Goal: Task Accomplishment & Management: Use online tool/utility

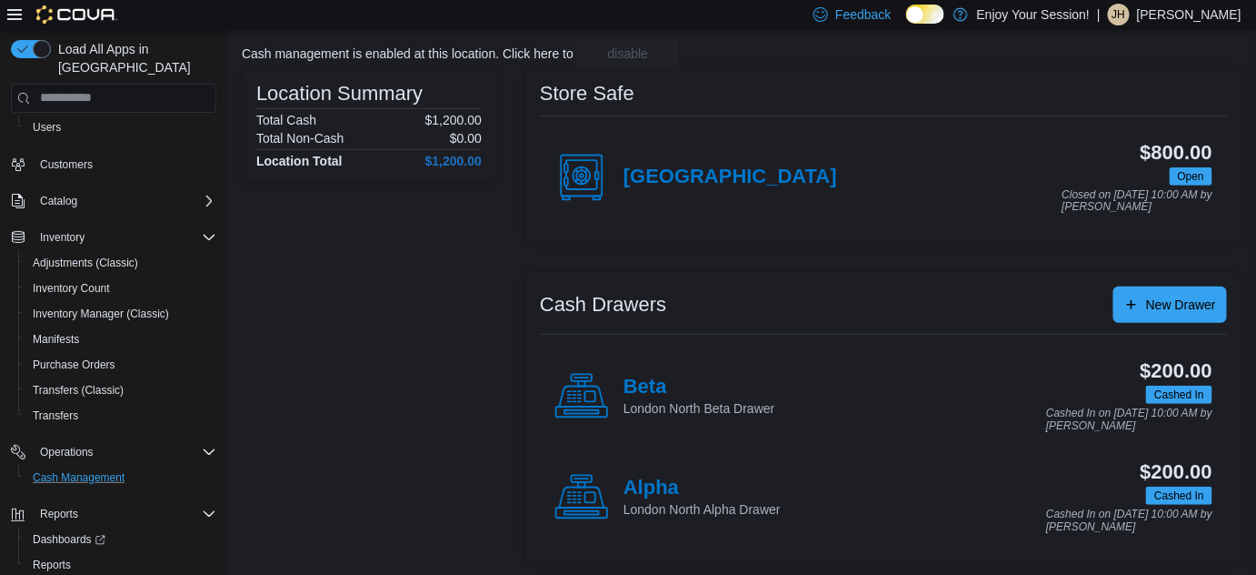
scroll to position [106, 0]
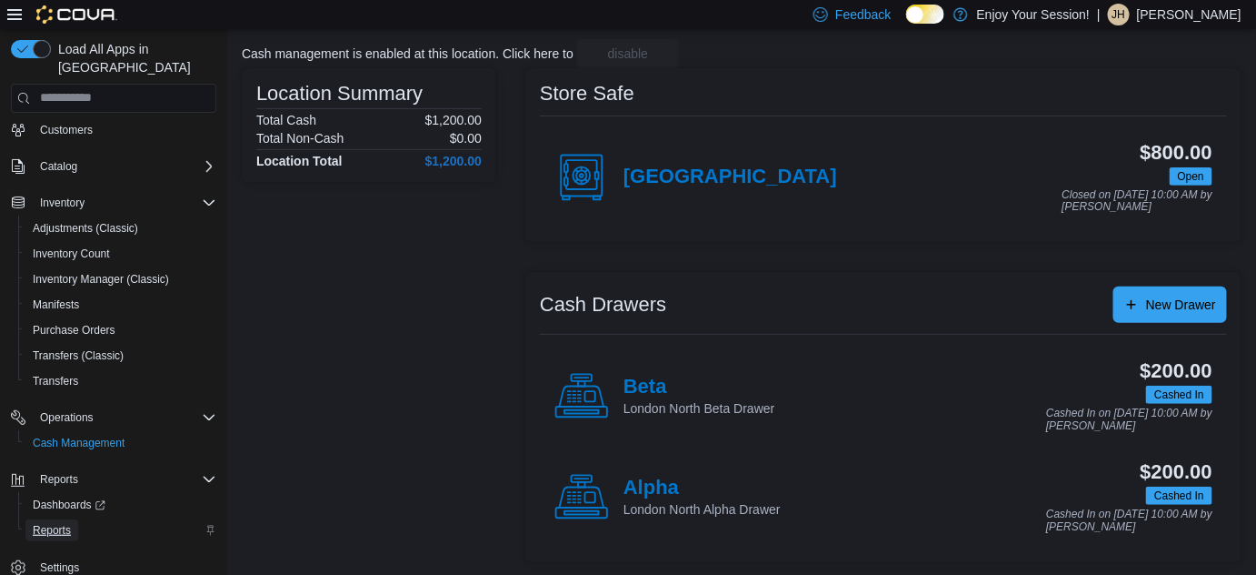
click at [53, 523] on span "Reports" at bounding box center [52, 530] width 38 height 15
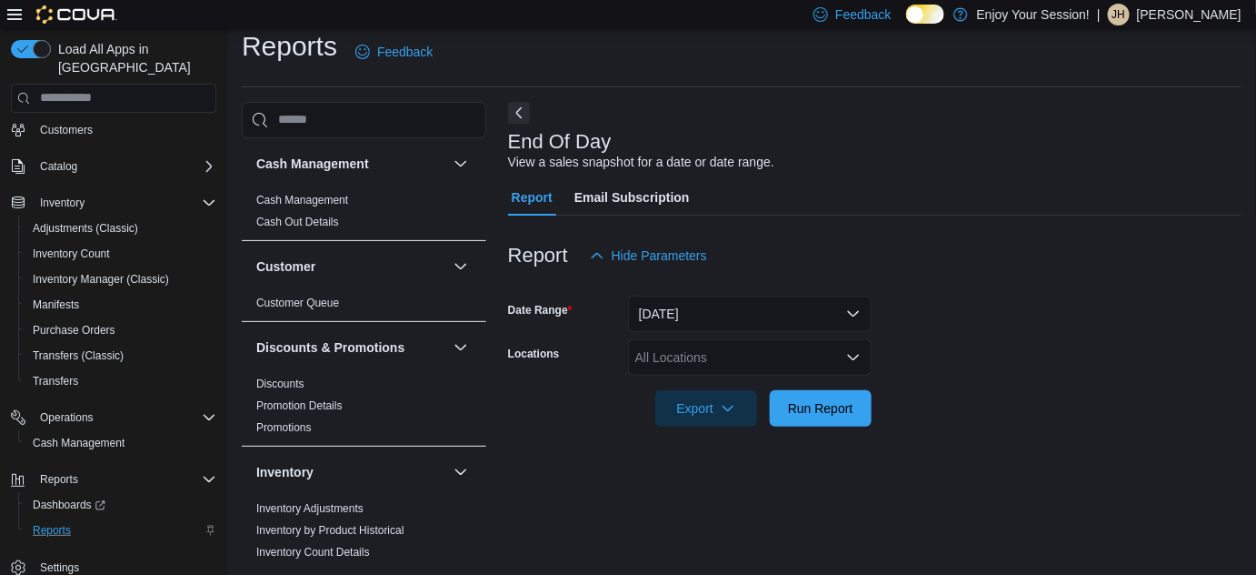
scroll to position [24, 0]
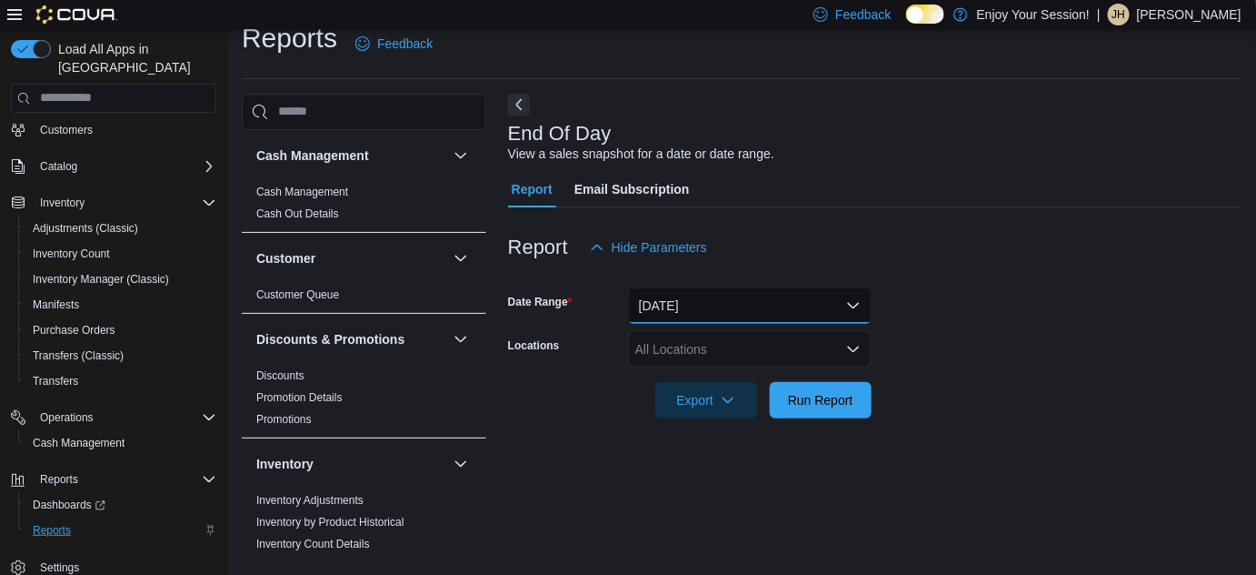
click at [711, 295] on button "[DATE]" at bounding box center [750, 305] width 244 height 36
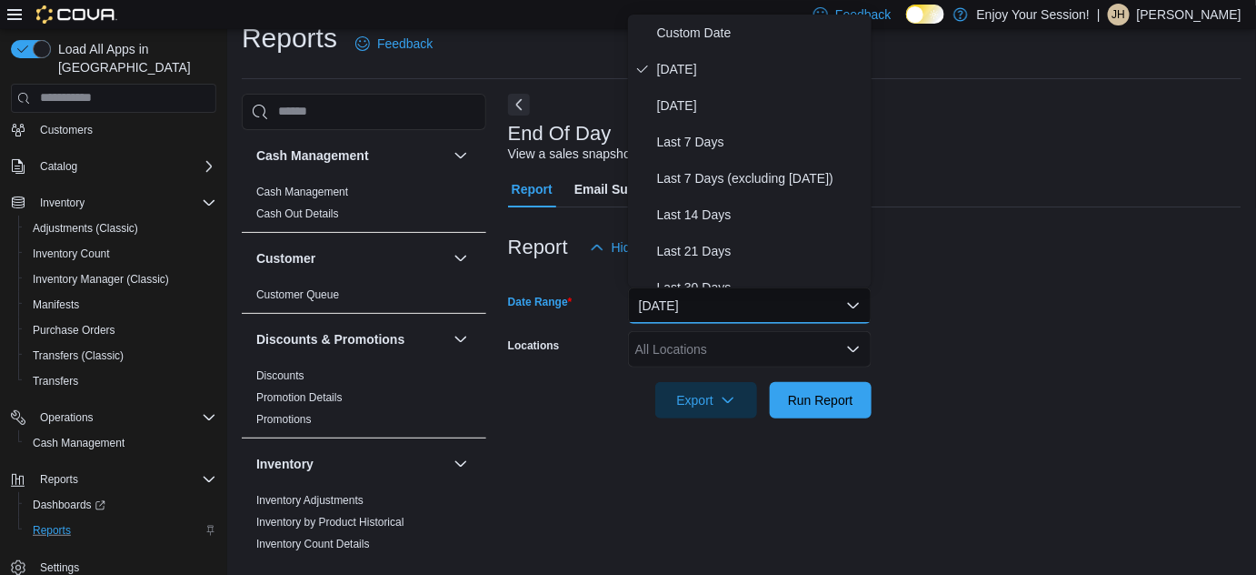
click at [698, 348] on div "All Locations" at bounding box center [750, 349] width 244 height 36
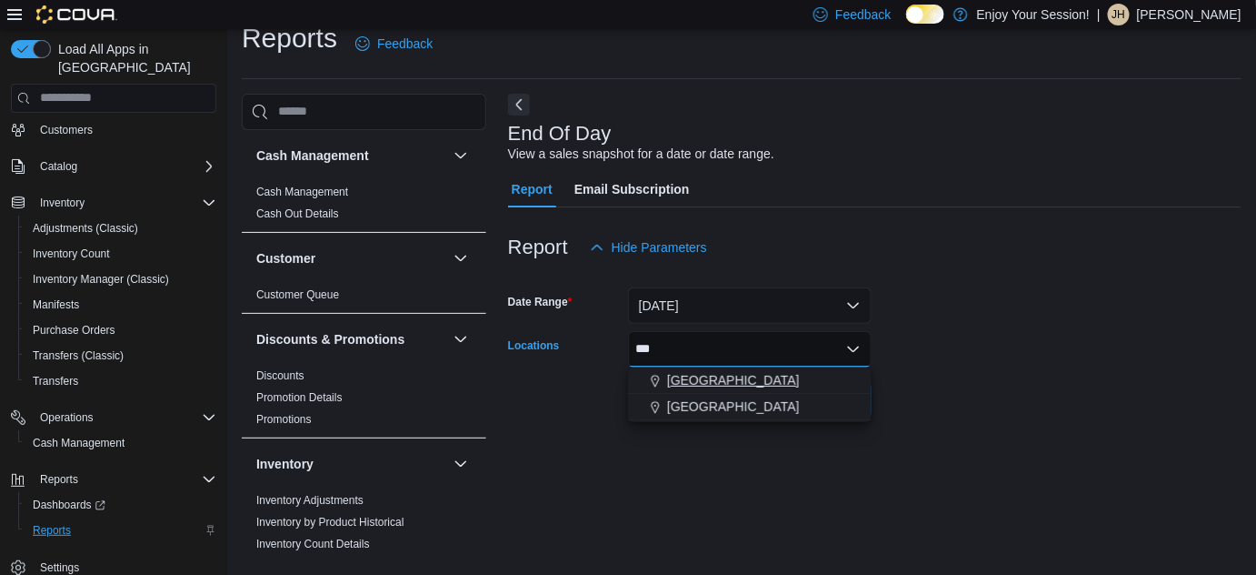
type input "***"
click at [723, 380] on span "[GEOGRAPHIC_DATA]" at bounding box center [733, 380] width 133 height 18
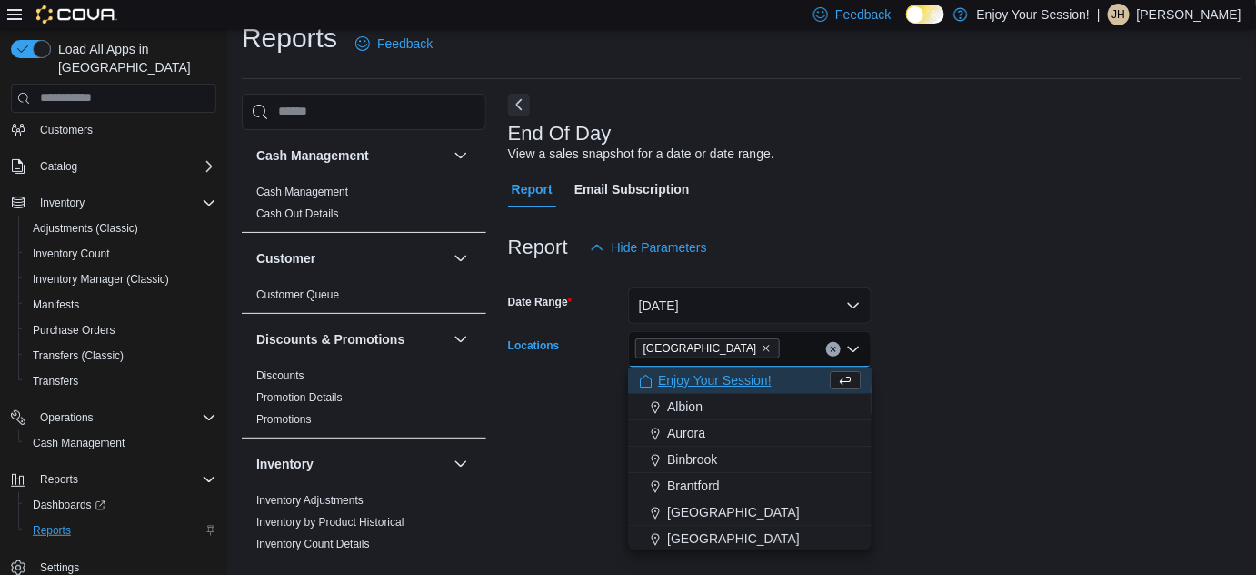
click at [994, 418] on div at bounding box center [875, 429] width 734 height 22
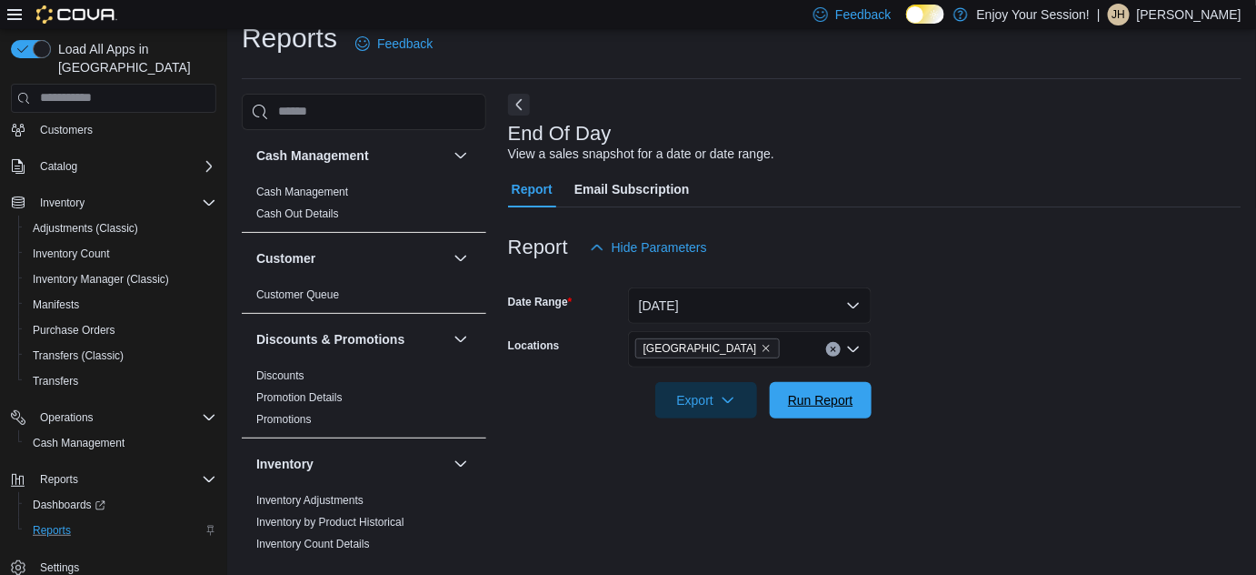
click at [818, 395] on span "Run Report" at bounding box center [820, 400] width 65 height 18
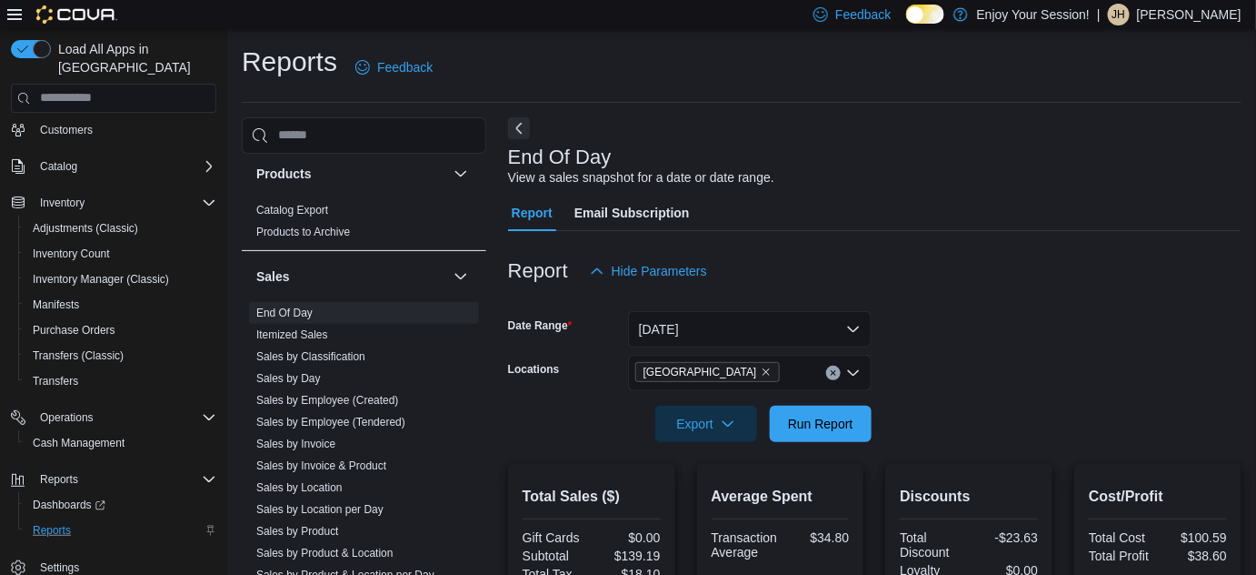
scroll to position [909, 0]
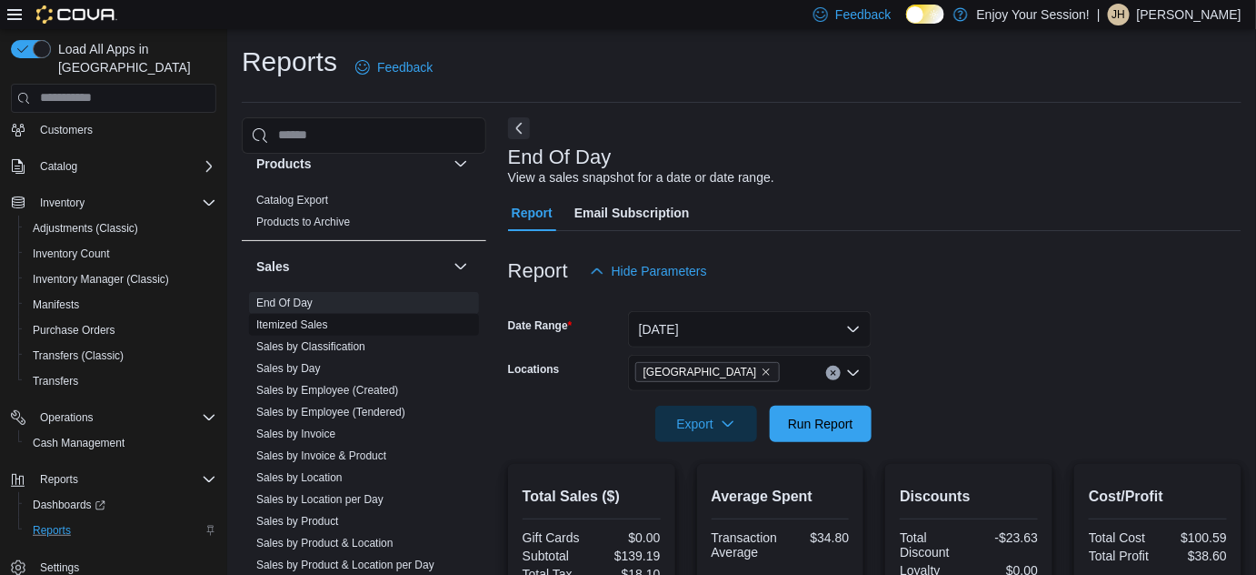
click at [304, 322] on link "Itemized Sales" at bounding box center [292, 324] width 72 height 13
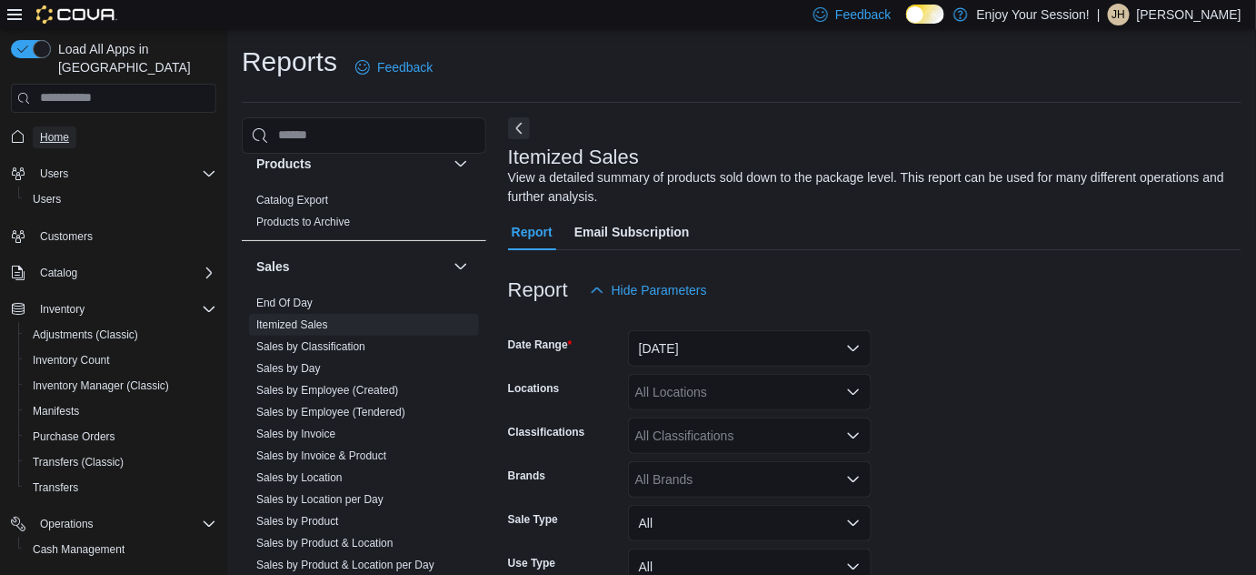
click at [60, 130] on span "Home" at bounding box center [54, 137] width 29 height 15
